Goal: Information Seeking & Learning: Find specific fact

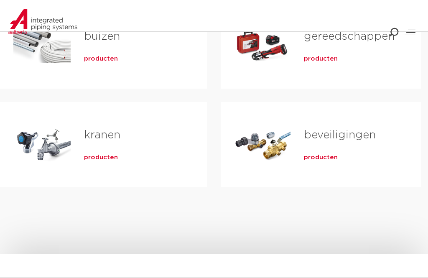
scroll to position [308, 0]
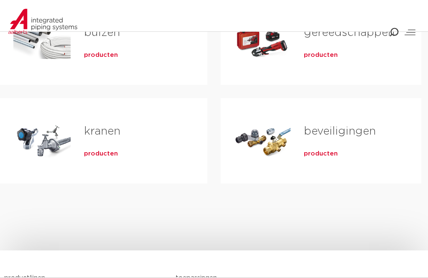
click at [104, 144] on div "kranen producten" at bounding box center [132, 141] width 123 height 59
click at [107, 127] on link "kranen" at bounding box center [102, 131] width 36 height 11
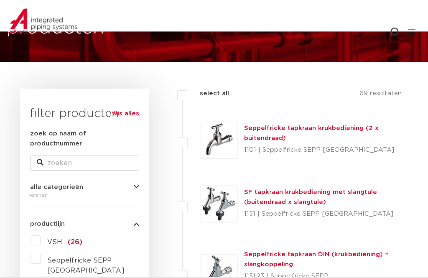
scroll to position [94, 0]
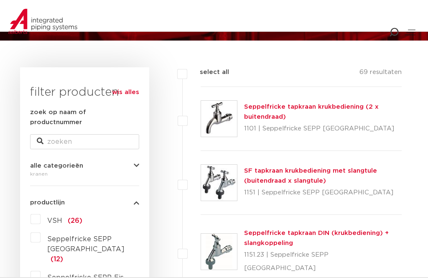
click at [64, 212] on label "VSH (26)" at bounding box center [62, 218] width 42 height 13
click at [0, 0] on input "VSH (26)" at bounding box center [0, 0] width 0 height 0
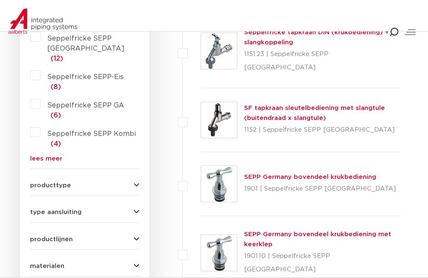
scroll to position [262, 0]
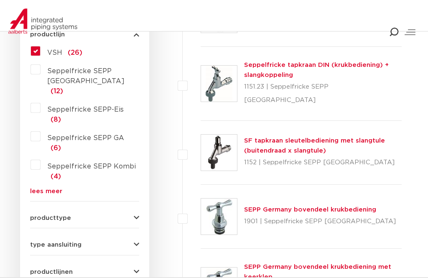
click at [71, 50] on span "(26)" at bounding box center [75, 53] width 15 height 7
click at [0, 0] on input "VSH (26)" at bounding box center [0, 0] width 0 height 0
click at [68, 50] on span "(26)" at bounding box center [75, 53] width 15 height 7
click at [0, 0] on input "VSH (26)" at bounding box center [0, 0] width 0 height 0
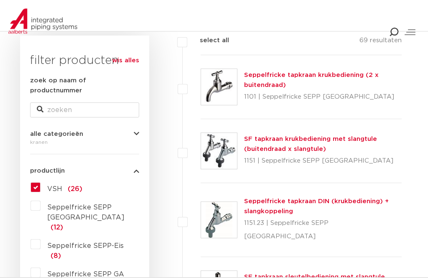
scroll to position [126, 0]
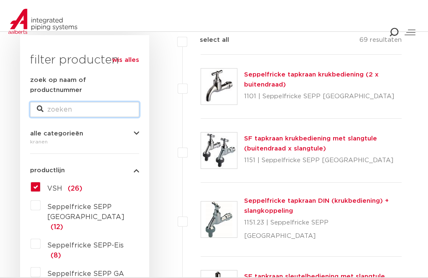
click at [76, 102] on input "zoek op naam of productnummer" at bounding box center [84, 109] width 109 height 15
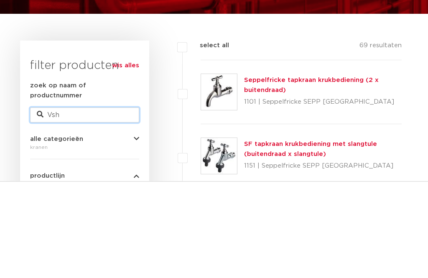
scroll to position [121, 0]
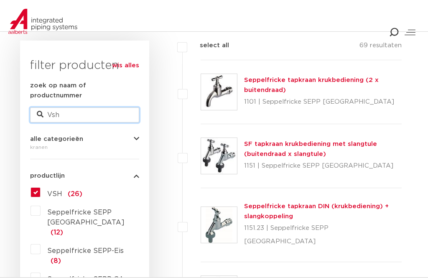
click at [84, 107] on input "Vsh" at bounding box center [84, 114] width 109 height 15
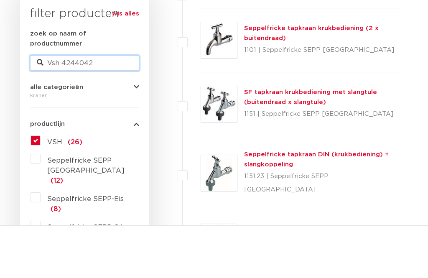
type input "Vsh 4244042"
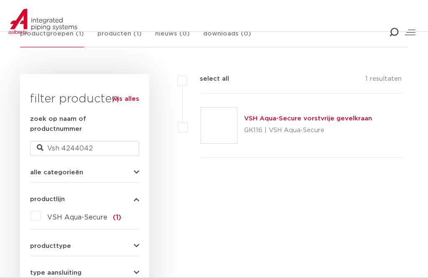
click at [288, 121] on link "VSH Aqua-Secure vorstvrije gevelkraan" at bounding box center [308, 118] width 128 height 6
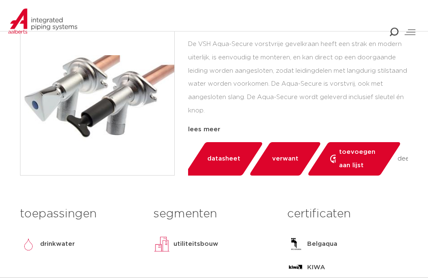
scroll to position [237, 0]
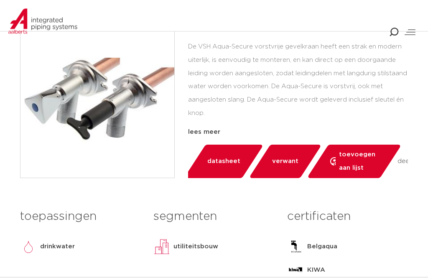
click at [227, 156] on span "datasheet" at bounding box center [223, 161] width 33 height 13
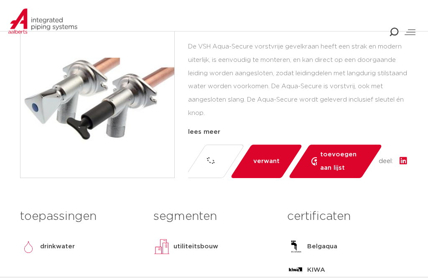
scroll to position [237, 0]
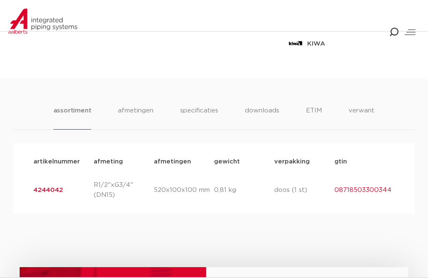
scroll to position [464, 0]
click at [201, 109] on li "specificaties" at bounding box center [199, 117] width 38 height 24
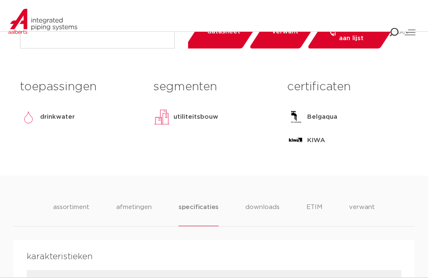
scroll to position [368, 0]
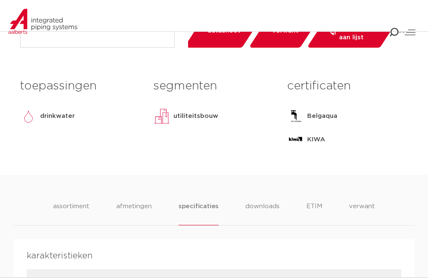
click at [266, 204] on li "downloads" at bounding box center [262, 213] width 34 height 24
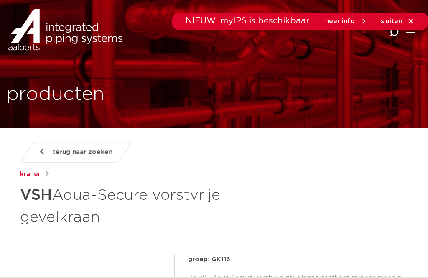
scroll to position [0, 0]
